Goal: Check status: Check status

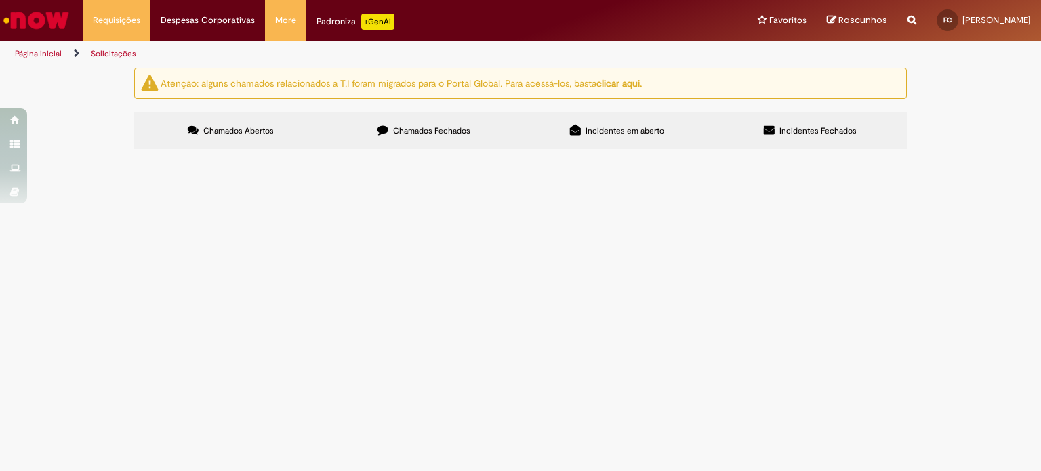
scroll to position [24, 0]
click at [0, 0] on link "1" at bounding box center [0, 0] width 0 height 0
click at [0, 0] on img at bounding box center [0, 0] width 0 height 0
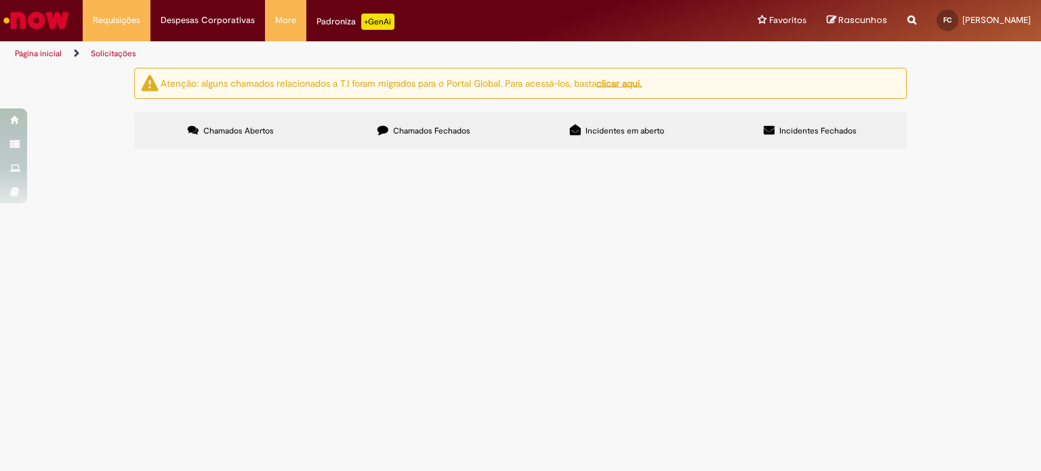
click at [0, 0] on img at bounding box center [0, 0] width 0 height 0
click at [0, 0] on span "Compensação Interna" at bounding box center [0, 0] width 0 height 0
click at [0, 0] on td "Compensação Interna" at bounding box center [0, 0] width 0 height 0
